Goal: Check status: Check status

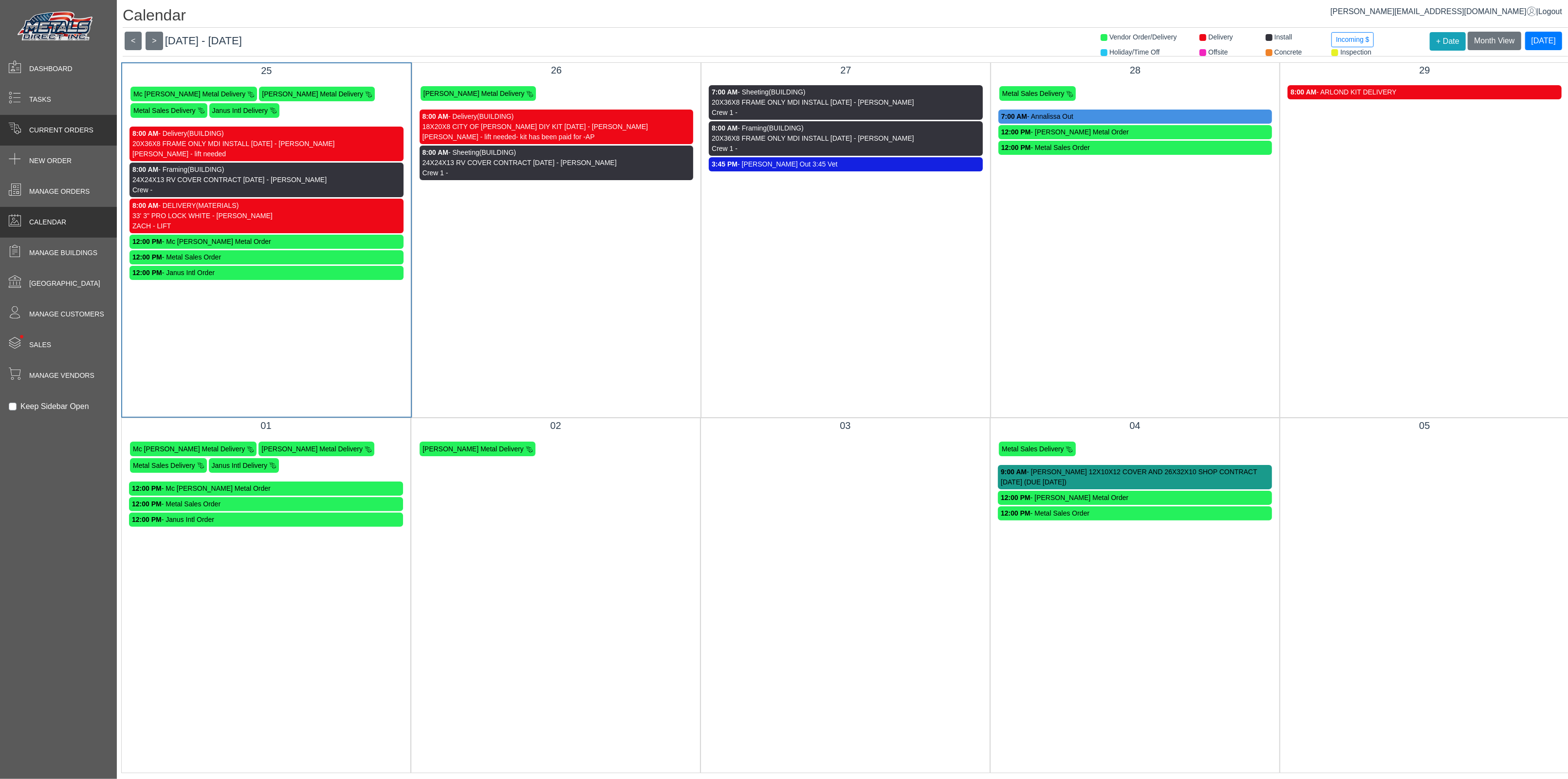
click at [57, 135] on div "Current Orders" at bounding box center [58, 130] width 117 height 30
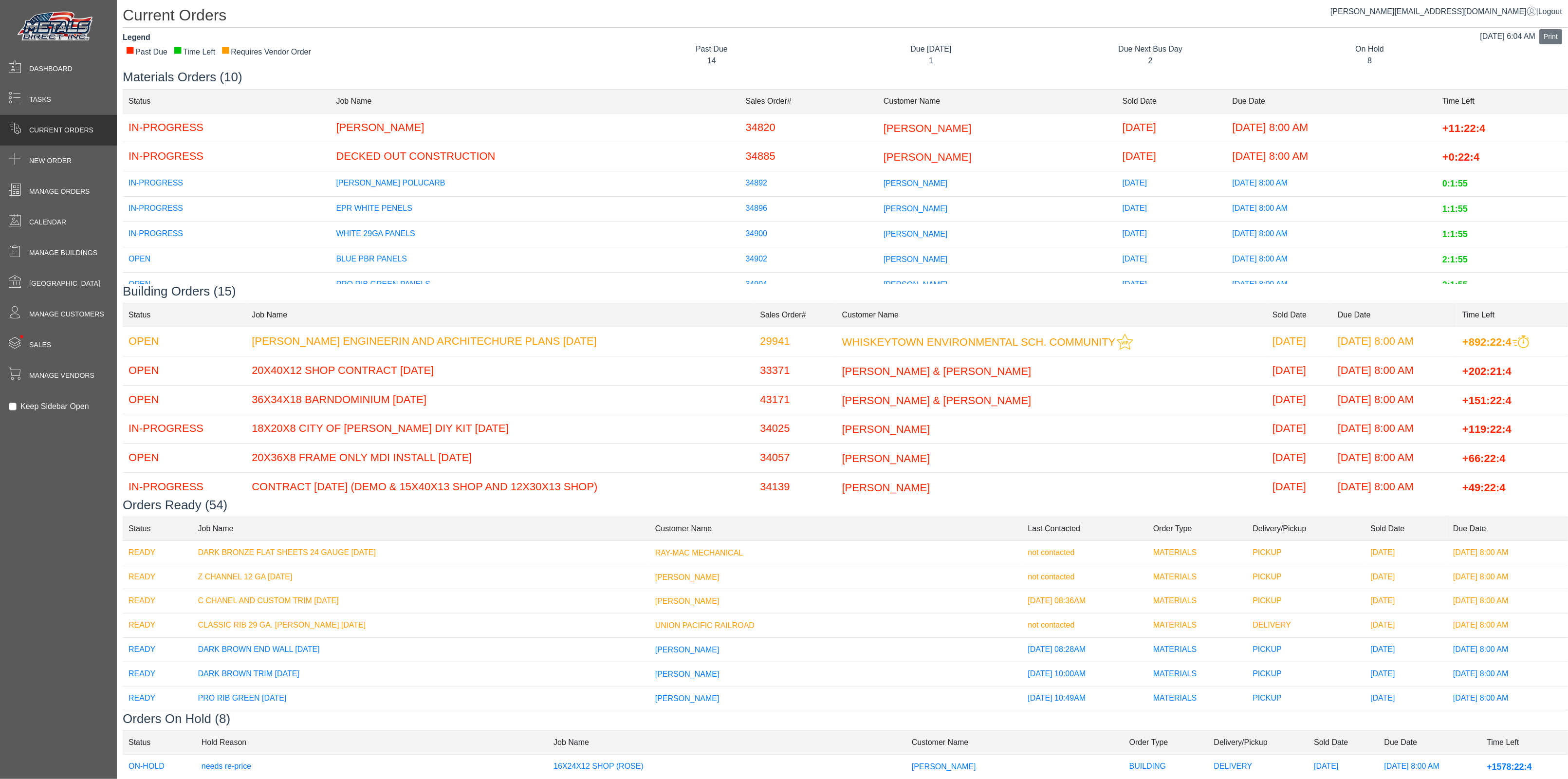
click at [386, 149] on td "DECKED OUT CONSTRUCTION" at bounding box center [534, 157] width 410 height 29
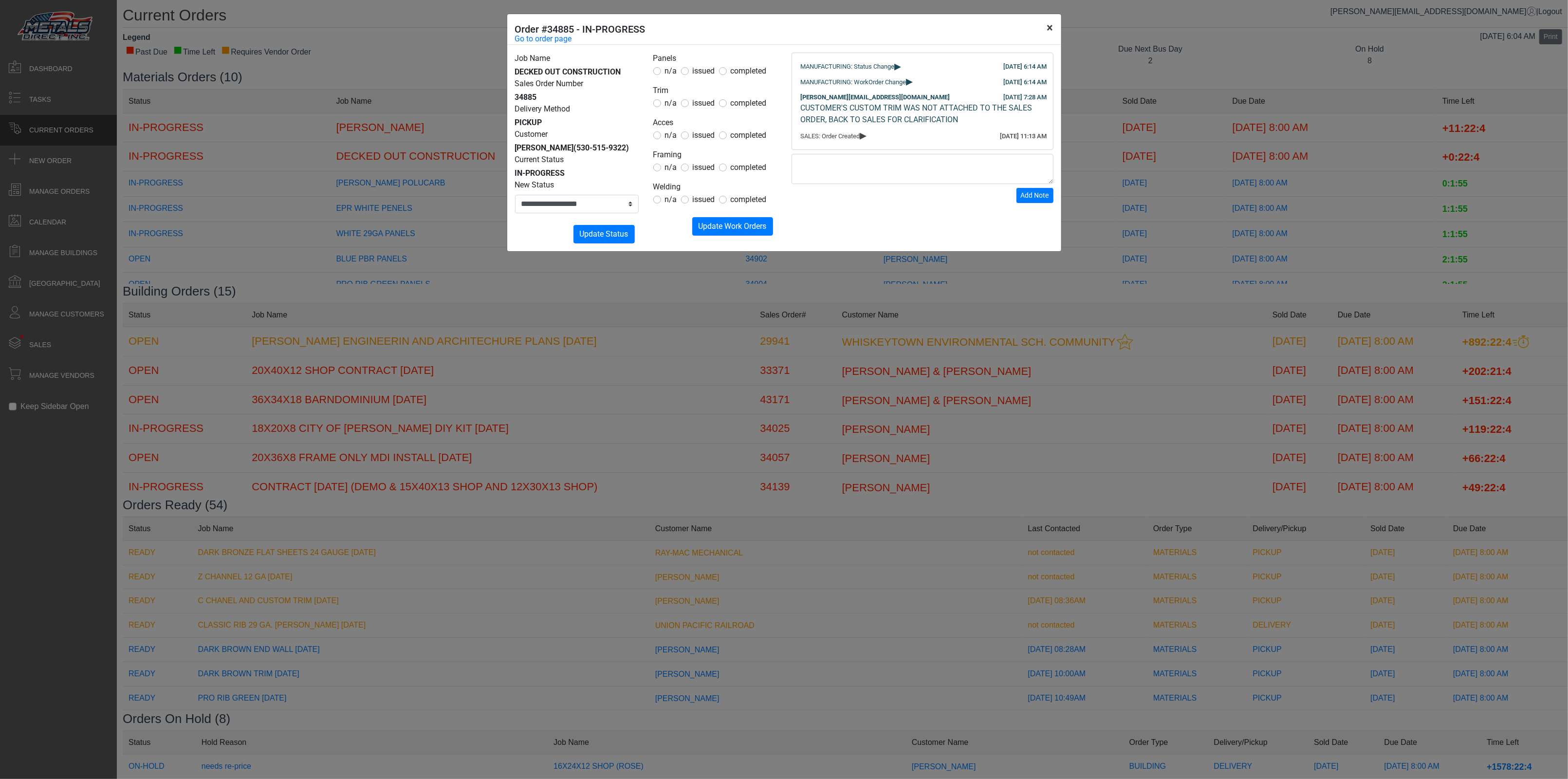
click at [1056, 29] on button "×" at bounding box center [1050, 27] width 22 height 27
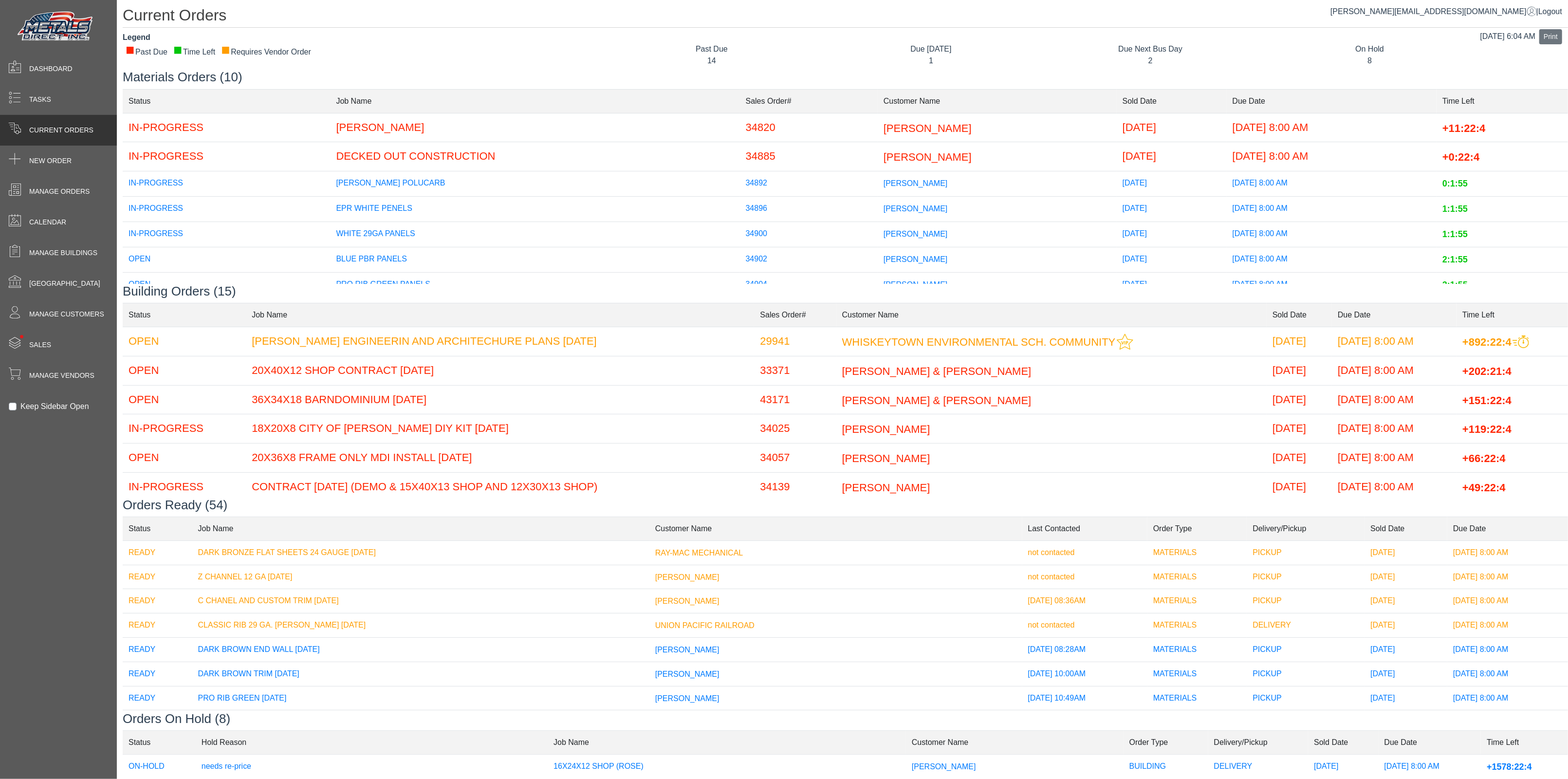
click at [523, 133] on td "[PERSON_NAME]" at bounding box center [534, 128] width 410 height 29
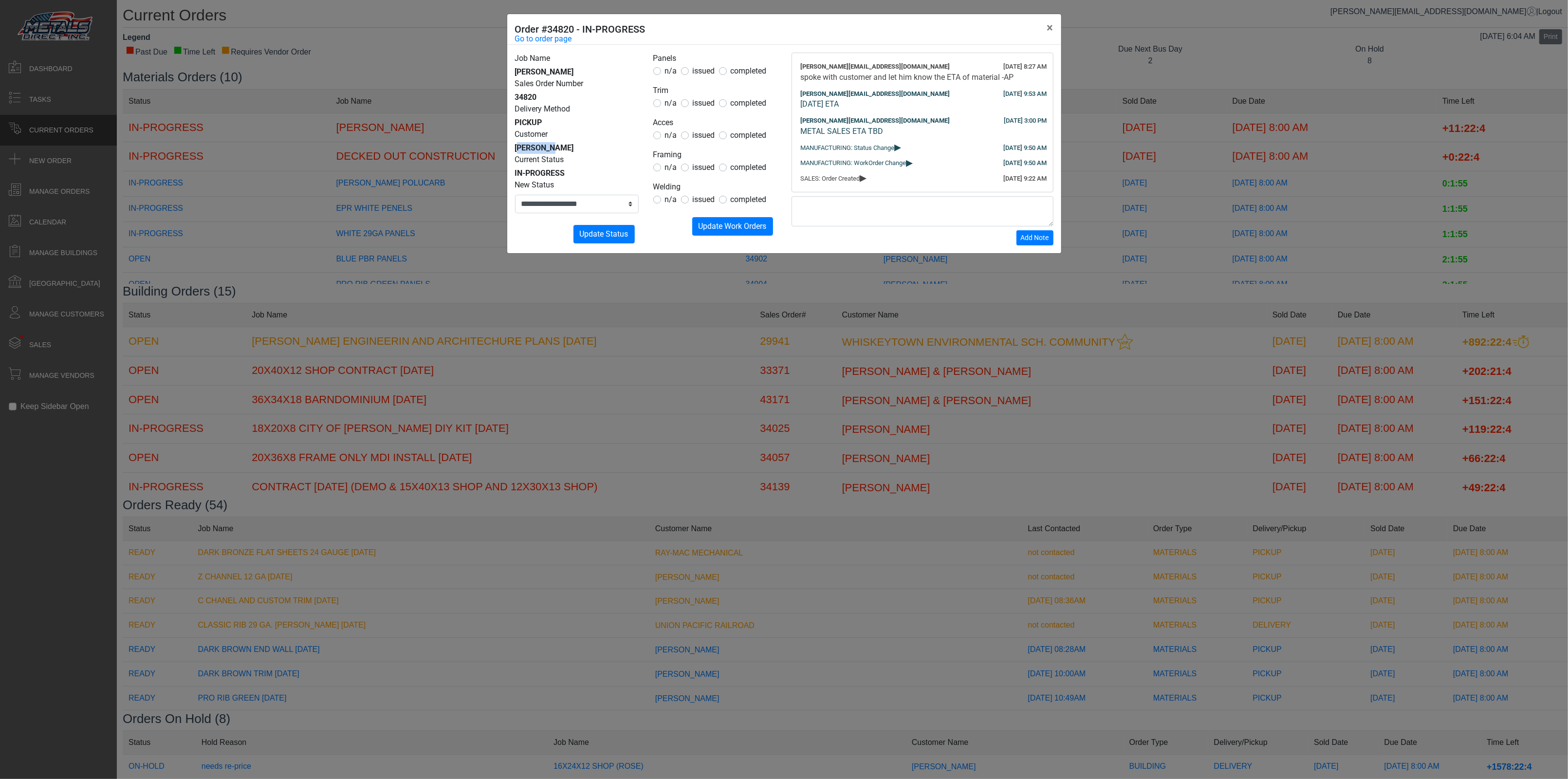
click at [523, 133] on div "Customer [PERSON_NAME]" at bounding box center [576, 141] width 124 height 26
click at [1048, 30] on button "×" at bounding box center [1050, 27] width 22 height 27
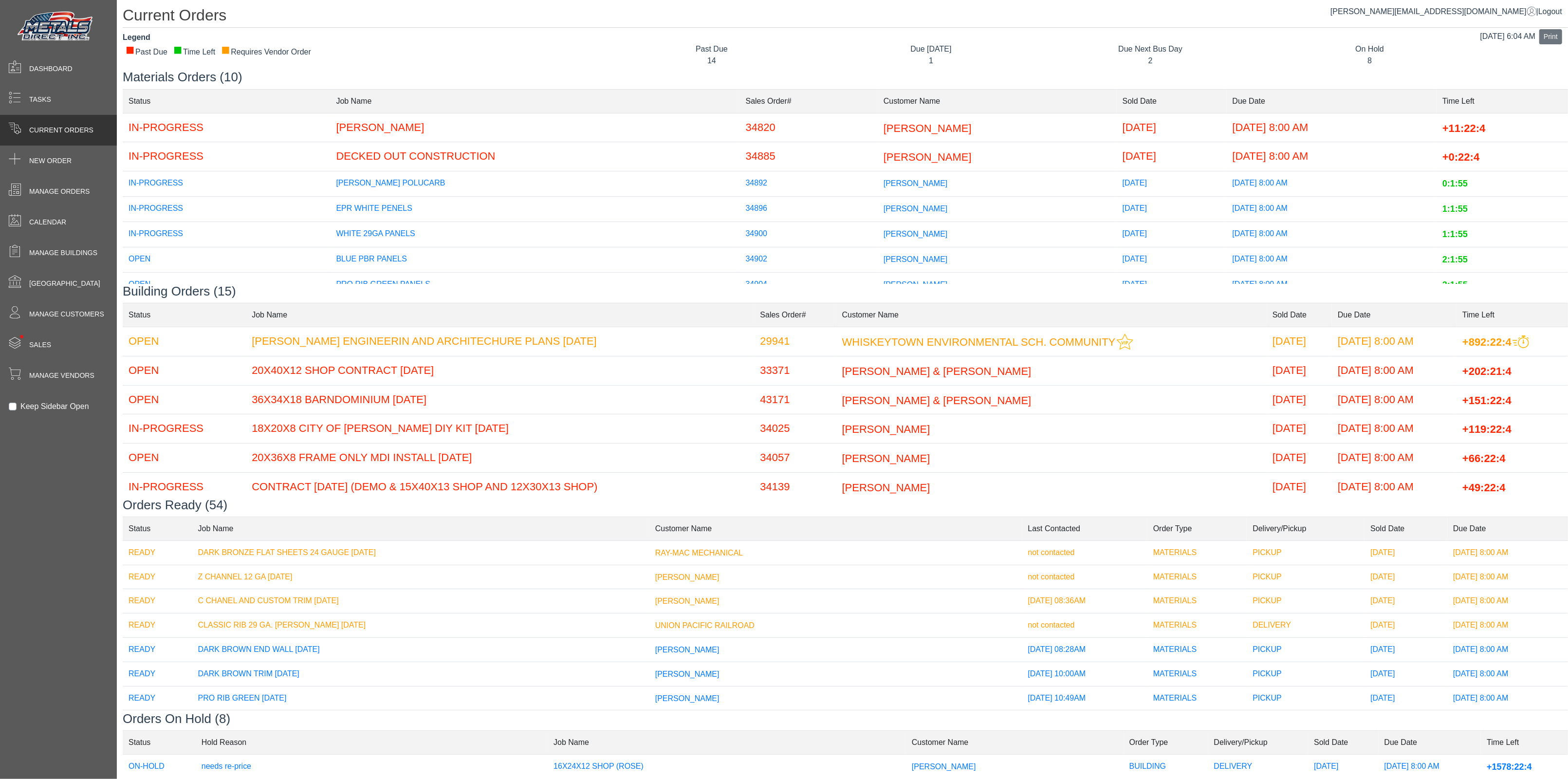
click at [401, 175] on td "[PERSON_NAME] POLUCARB" at bounding box center [534, 184] width 410 height 26
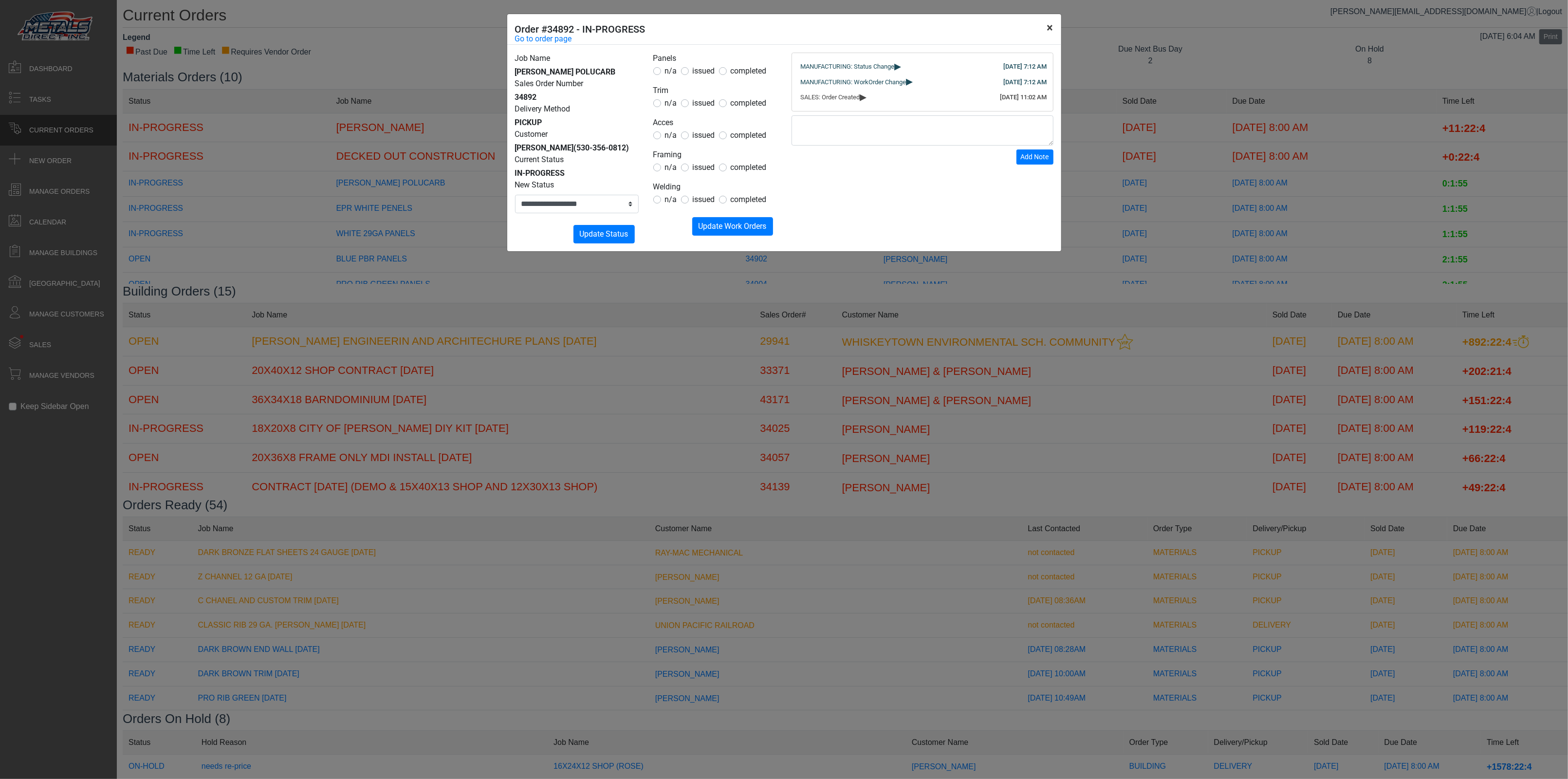
click at [1052, 29] on button "×" at bounding box center [1050, 27] width 22 height 27
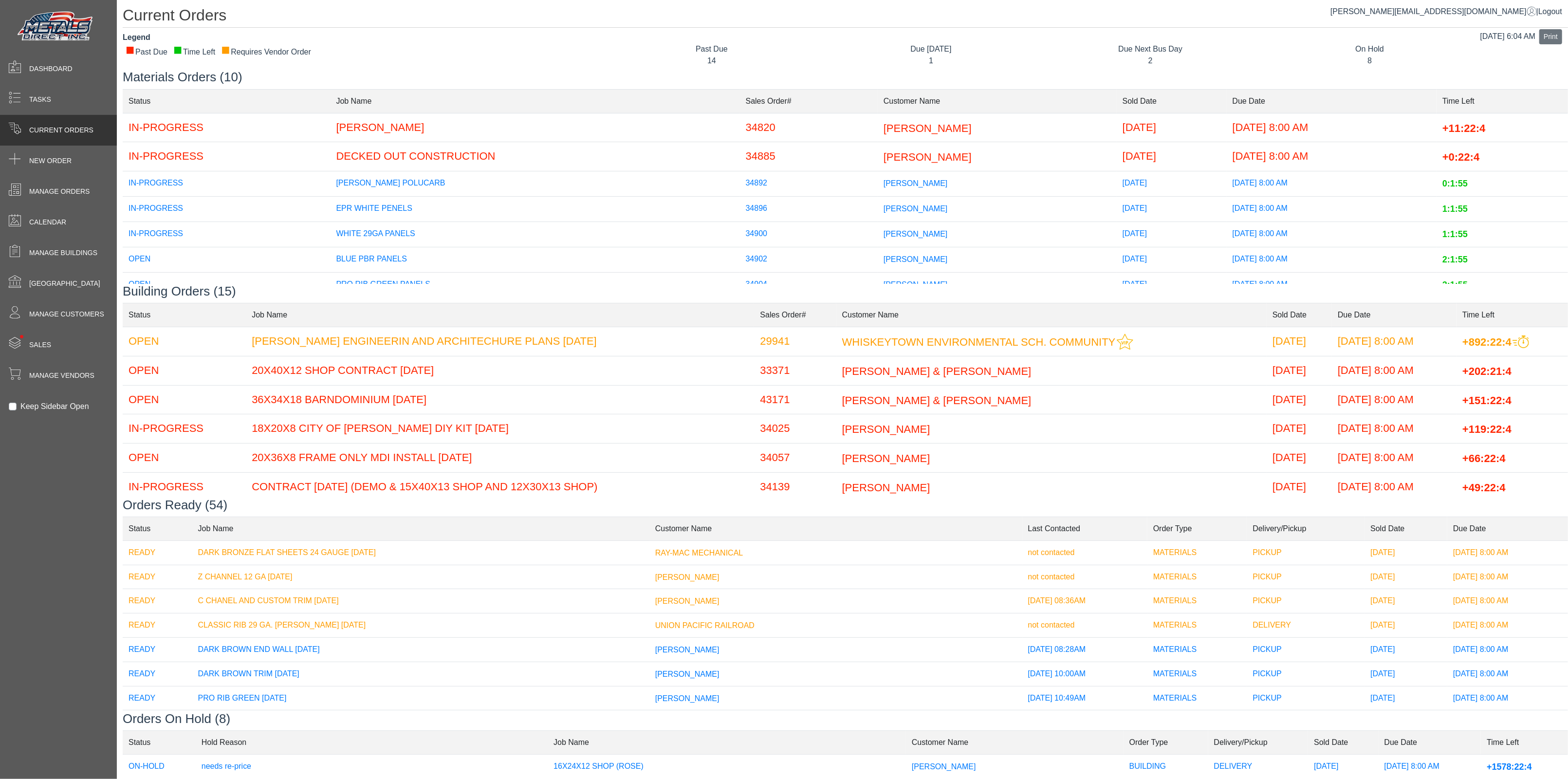
click at [390, 203] on td "EPR WHITE PENELS" at bounding box center [534, 209] width 410 height 26
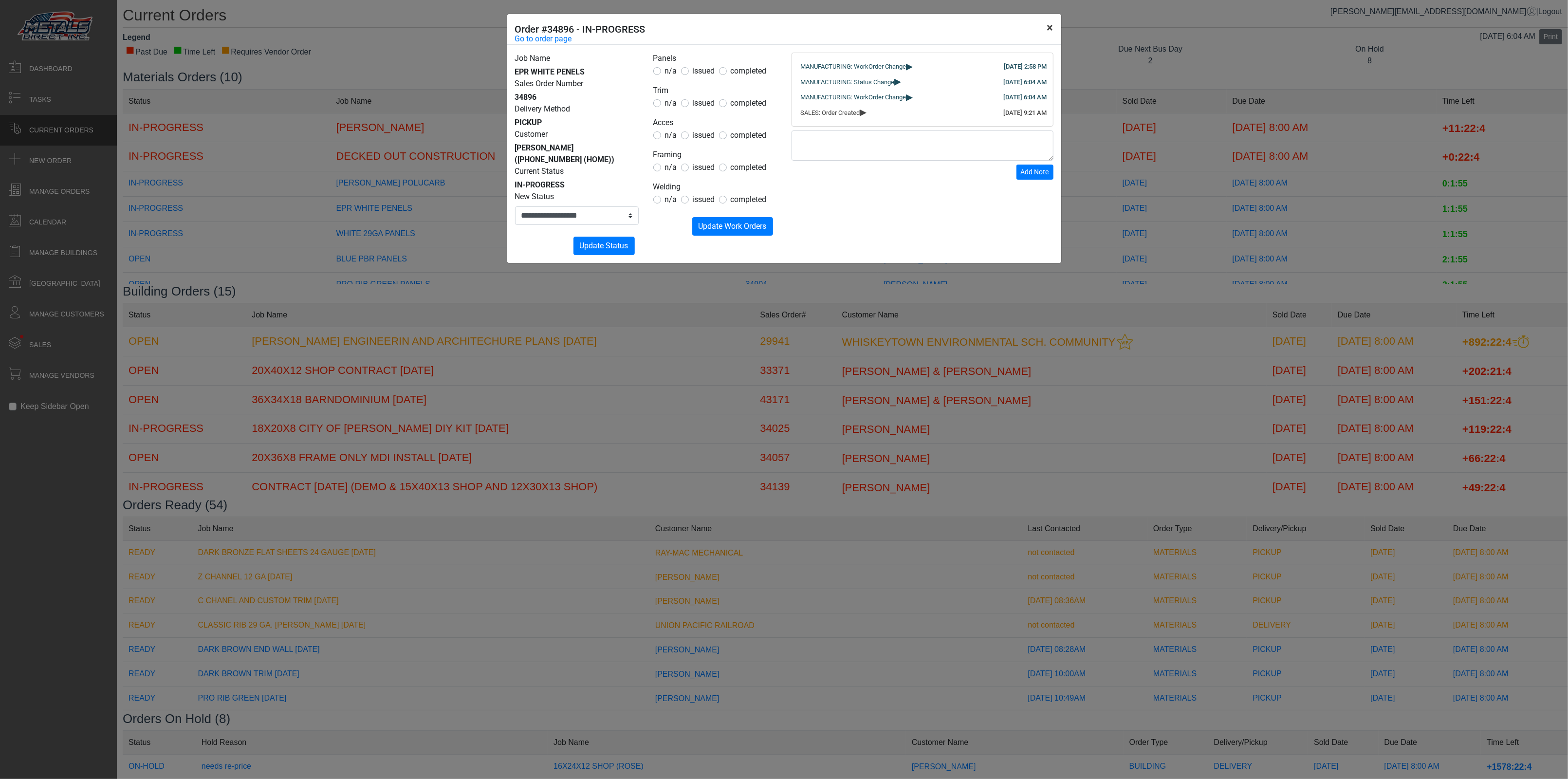
click at [1053, 26] on button "×" at bounding box center [1050, 27] width 22 height 27
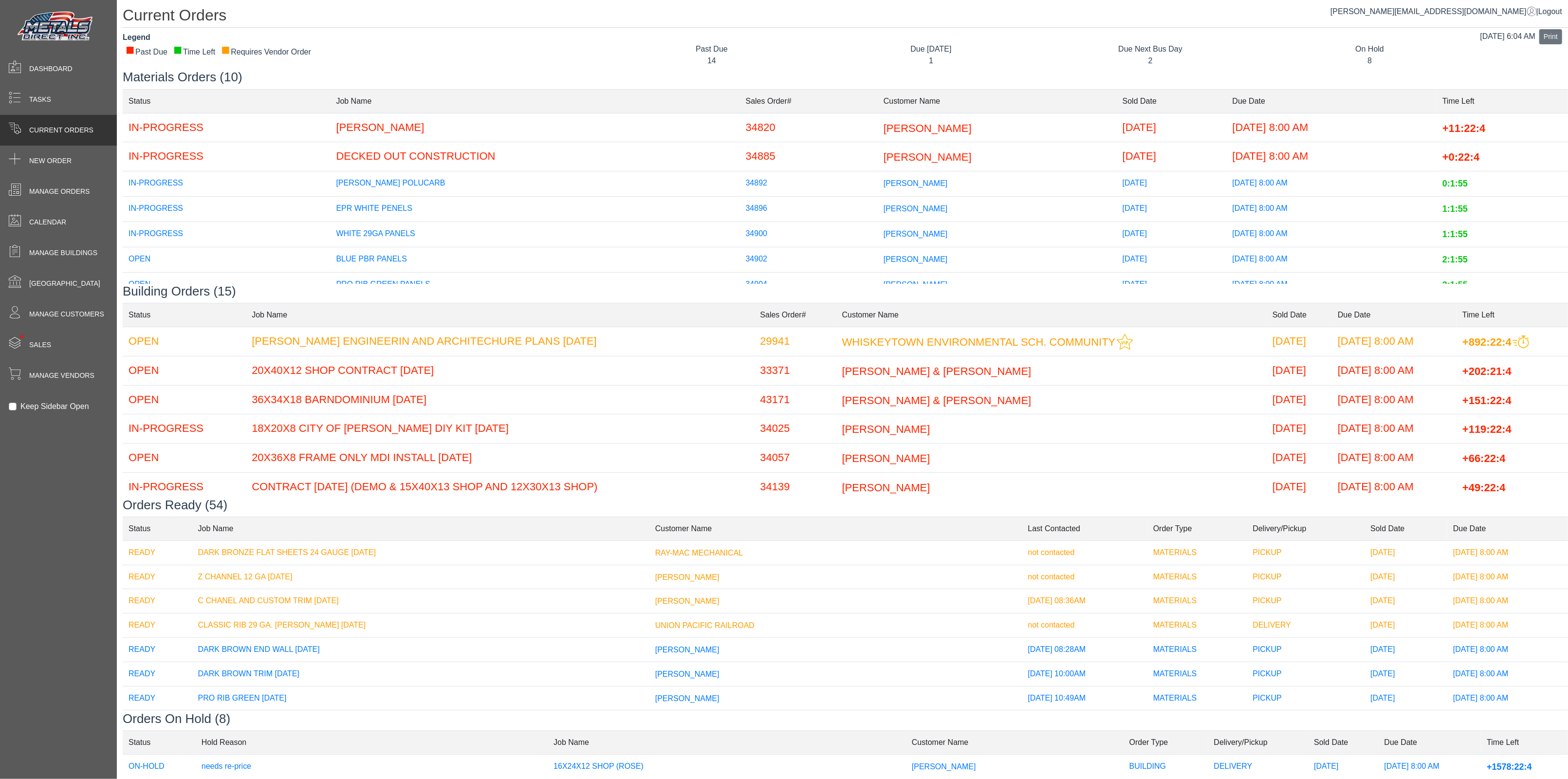
click at [364, 234] on td "WHITE 29GA PANELS" at bounding box center [534, 234] width 410 height 26
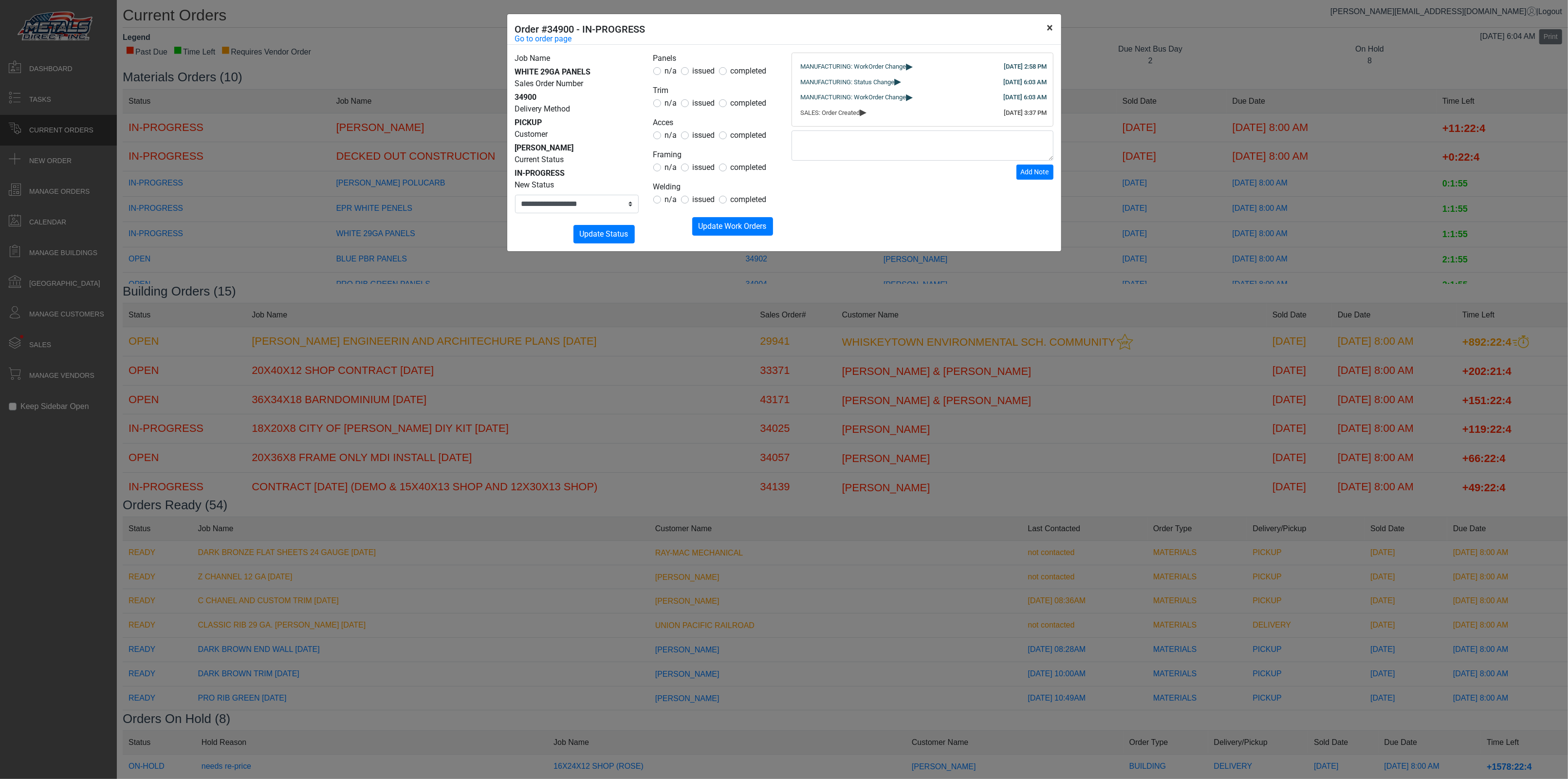
drag, startPoint x: 1051, startPoint y: 27, endPoint x: 1035, endPoint y: 32, distance: 16.8
click at [1050, 28] on button "×" at bounding box center [1050, 27] width 22 height 27
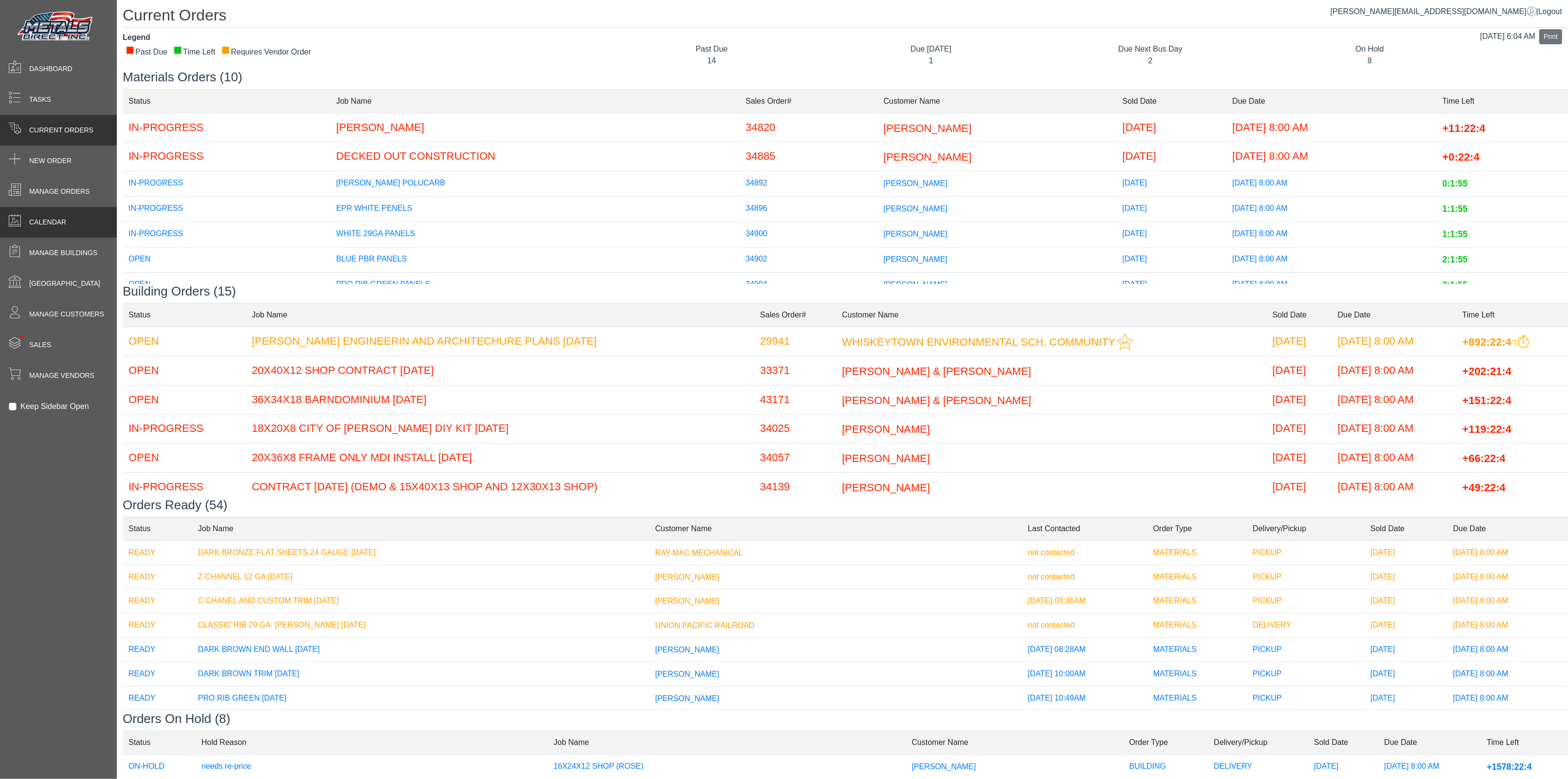
click at [51, 224] on span "Calendar" at bounding box center [47, 222] width 37 height 10
